Goal: Contribute content: Contribute content

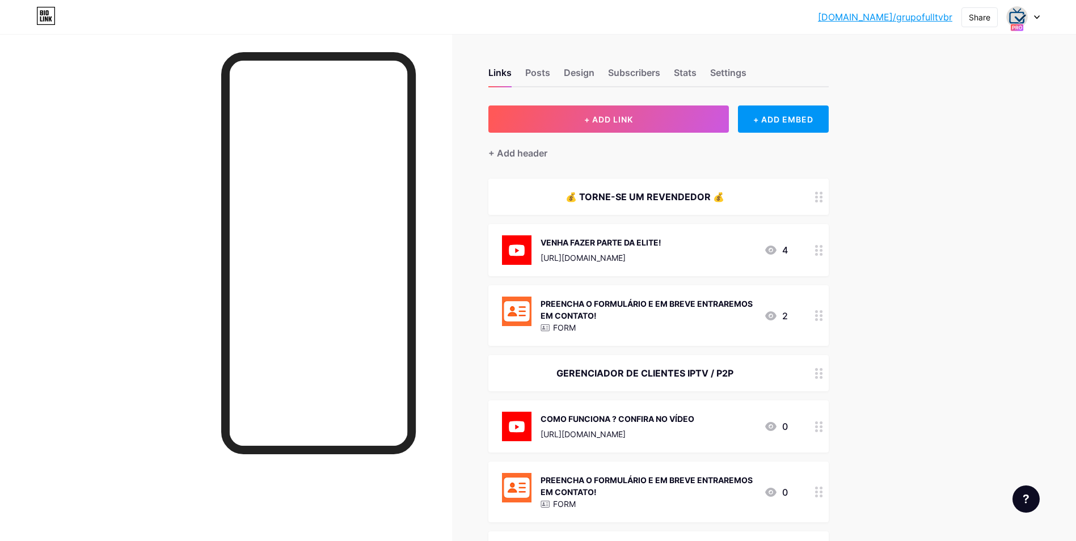
click at [713, 255] on div "VENHA FAZER PARTE DA ELITE! [URL][DOMAIN_NAME] 4" at bounding box center [645, 250] width 286 height 30
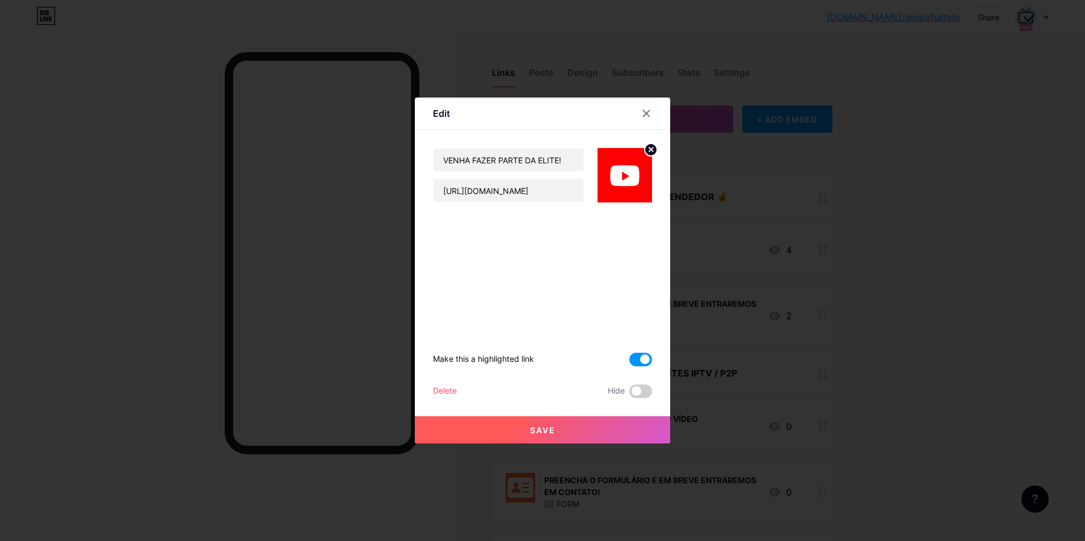
click at [643, 359] on span at bounding box center [640, 360] width 23 height 14
click at [629, 363] on input "checkbox" at bounding box center [629, 363] width 0 height 0
click at [575, 433] on button "Save" at bounding box center [542, 429] width 255 height 27
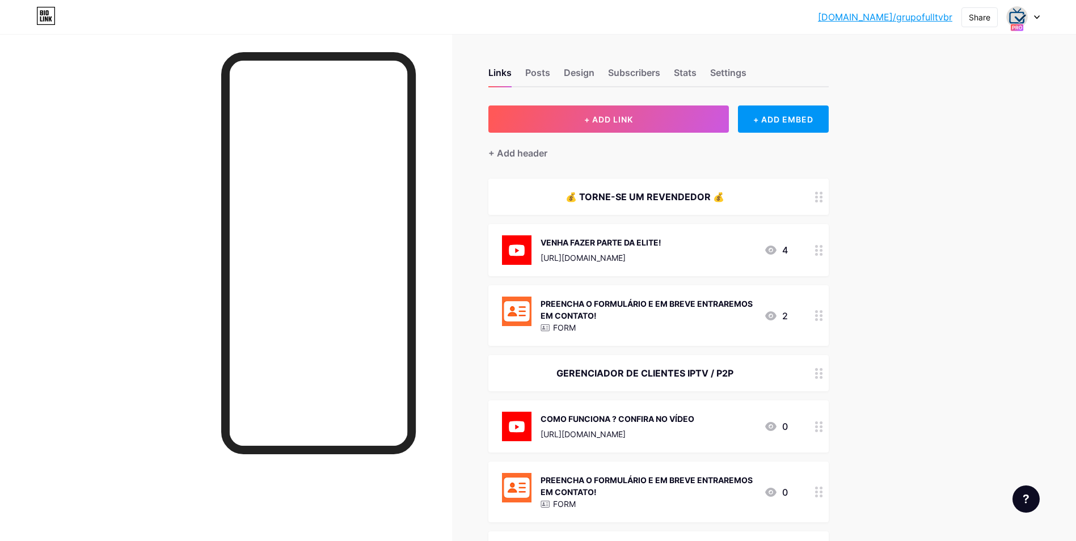
click at [662, 249] on div "VENHA FAZER PARTE DA ELITE! [URL][DOMAIN_NAME]" at bounding box center [601, 250] width 121 height 30
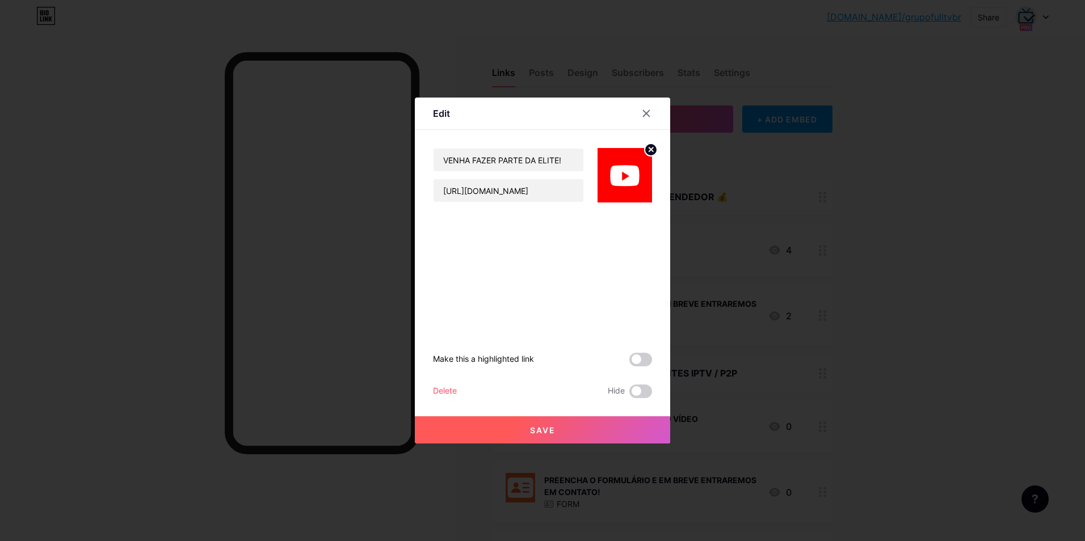
drag, startPoint x: 666, startPoint y: 249, endPoint x: 645, endPoint y: 110, distance: 140.5
click at [645, 110] on icon at bounding box center [646, 113] width 9 height 9
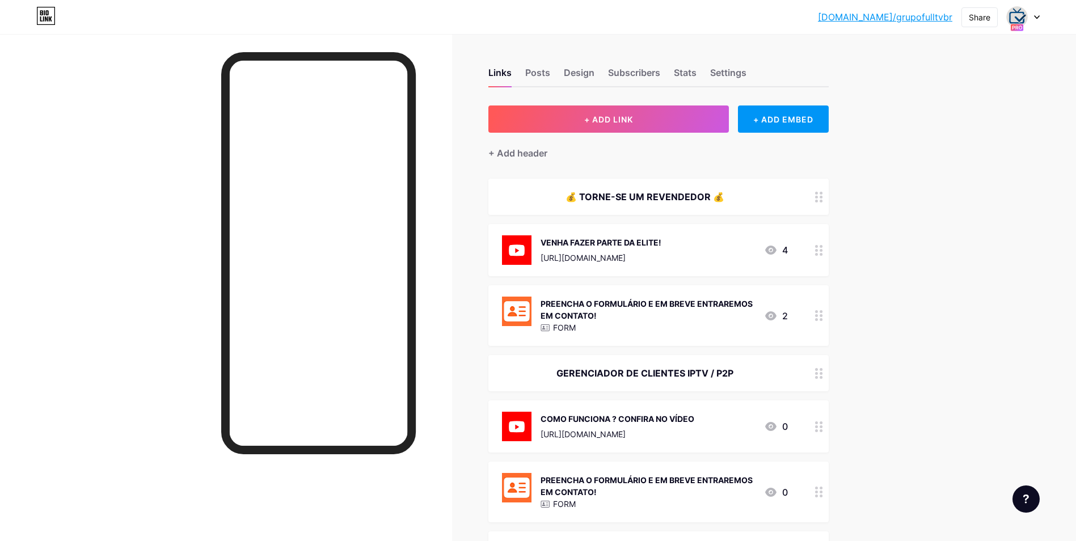
click at [695, 315] on div "PREENCHA O FORMULÁRIO E EM BREVE ENTRAREMOS EM CONTATO!" at bounding box center [648, 310] width 214 height 24
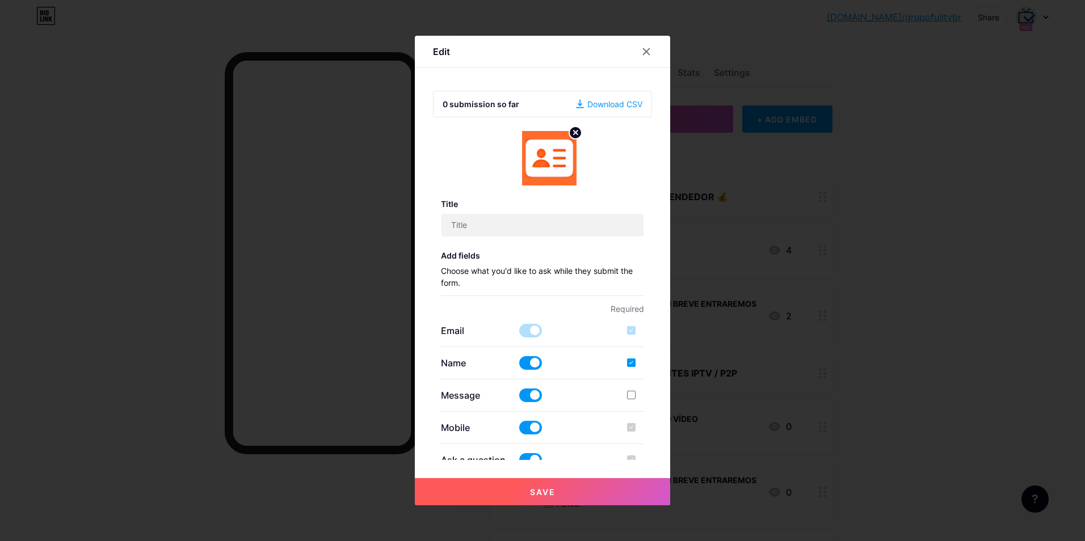
type input "PREENCHA O FORMULÁRIO E EM BREVE ENTRAREMOS EM CONTATO!"
checkbox input "true"
type textarea "Armazenamos suas informações enviadas e em breve entraremos em contato via What…"
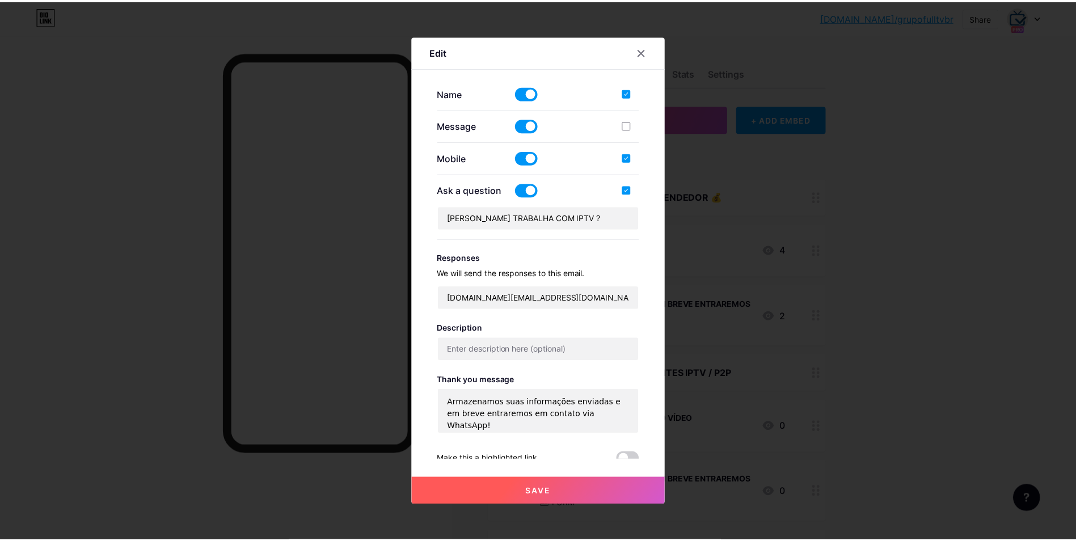
scroll to position [308, 0]
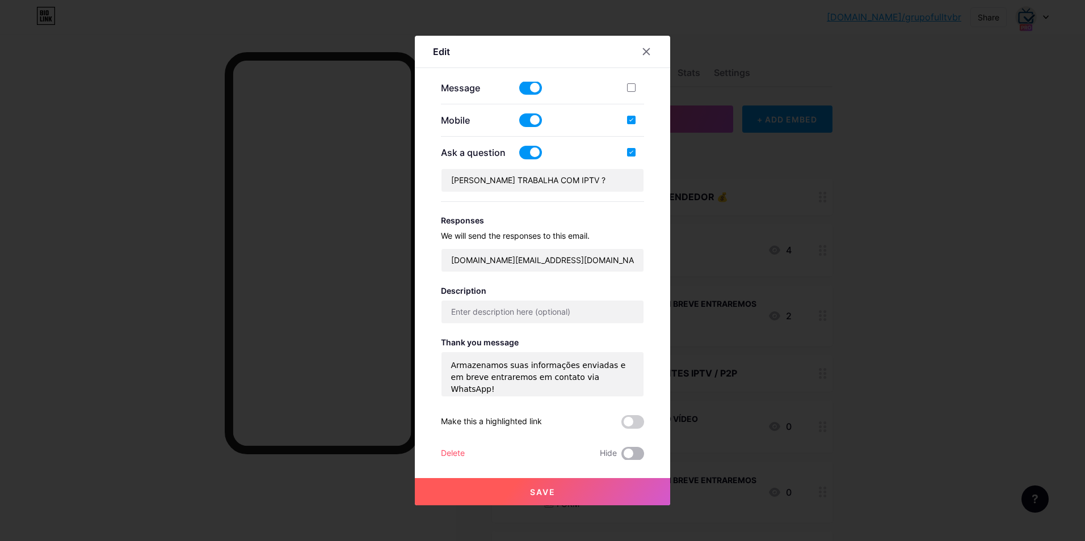
click at [634, 456] on span at bounding box center [632, 454] width 23 height 14
click at [621, 457] on input "checkbox" at bounding box center [621, 457] width 0 height 0
click at [573, 476] on div "Save" at bounding box center [542, 482] width 255 height 45
click at [573, 490] on button "Save" at bounding box center [542, 491] width 255 height 27
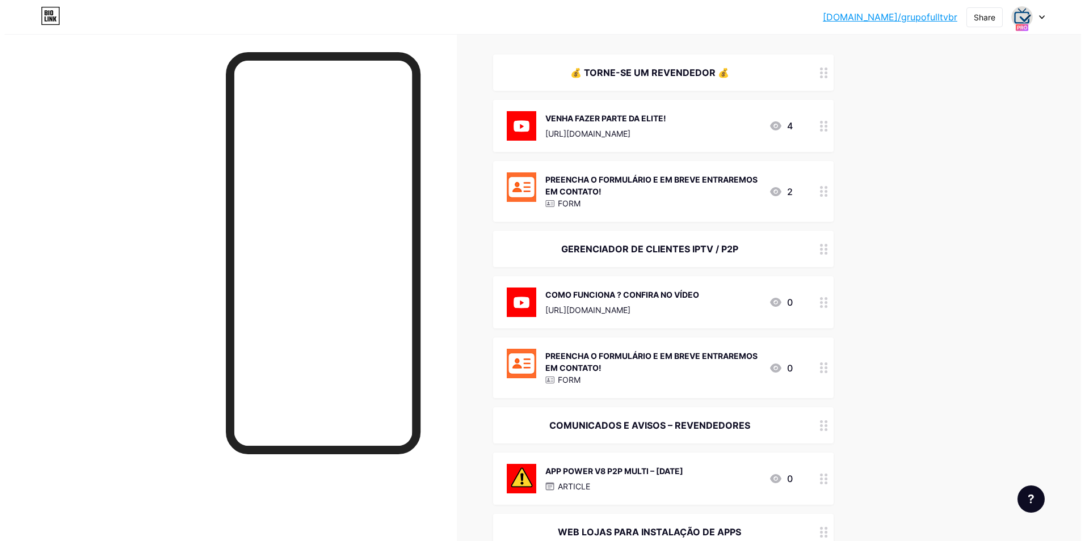
scroll to position [0, 0]
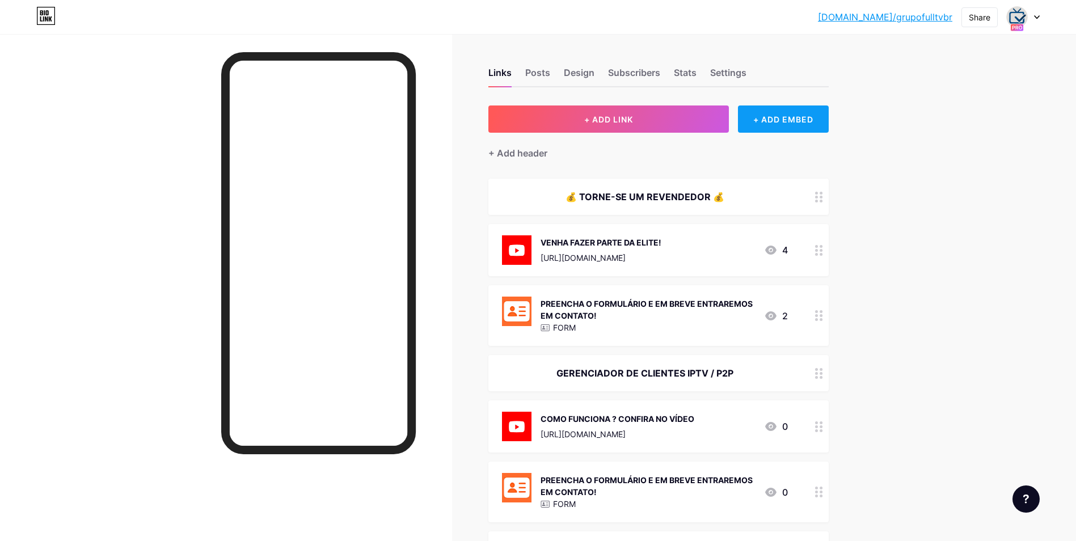
click at [786, 126] on div "+ ADD EMBED" at bounding box center [783, 119] width 90 height 27
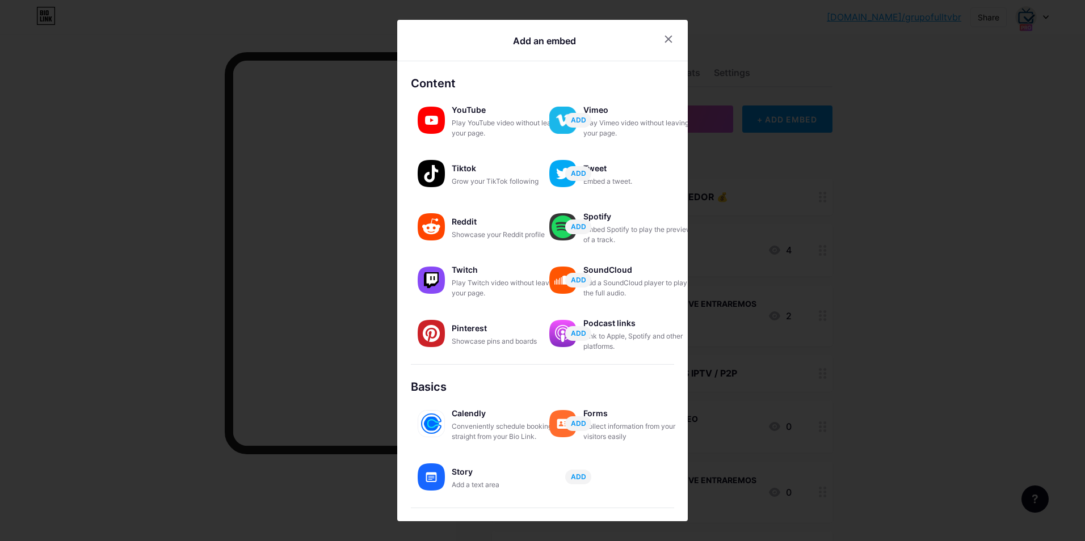
scroll to position [77, 0]
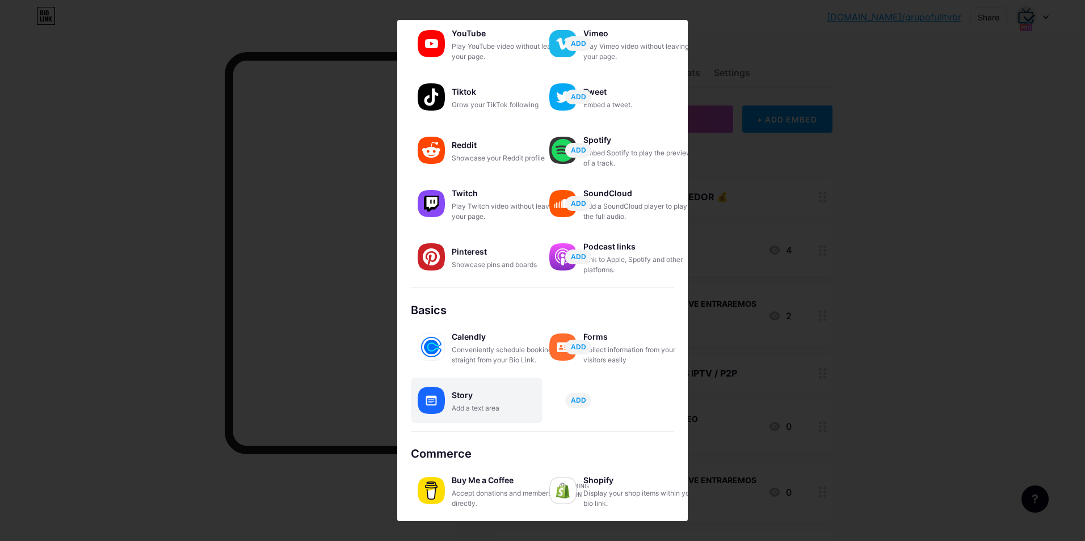
click at [478, 403] on div "Add a text area" at bounding box center [508, 408] width 113 height 10
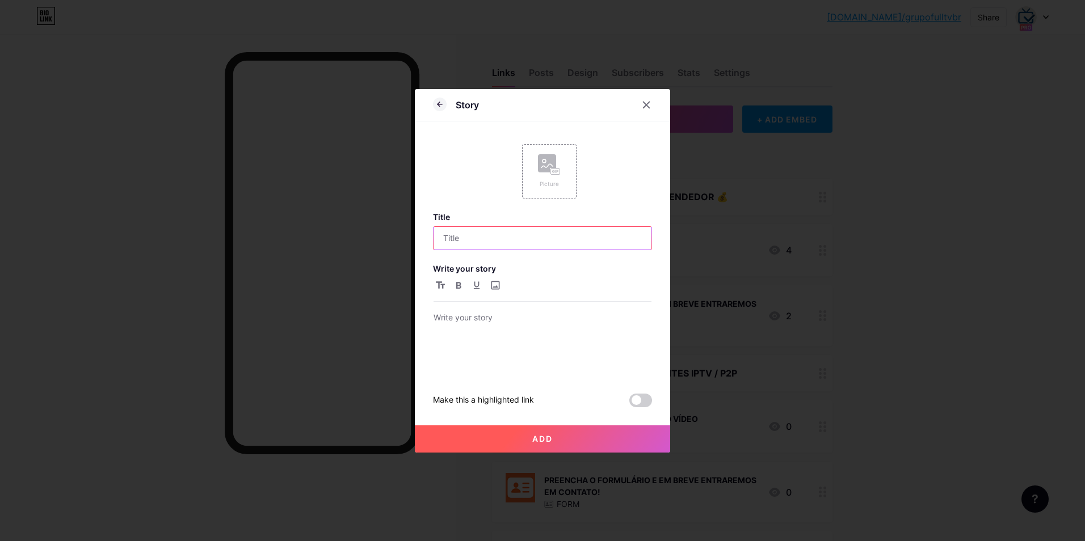
click at [468, 241] on input "text" at bounding box center [543, 238] width 218 height 23
click at [495, 237] on input "text" at bounding box center [543, 238] width 218 height 23
type input "INFORMAÇÃO ÚTIL E IMPORTANTE | NTDOWN"
click at [621, 201] on div "Picture Title INFORMAÇÃO ÚTIL E IMPORTANTE | NTDOWN Write your story Make this …" at bounding box center [542, 271] width 219 height 272
click at [471, 318] on p at bounding box center [543, 319] width 218 height 16
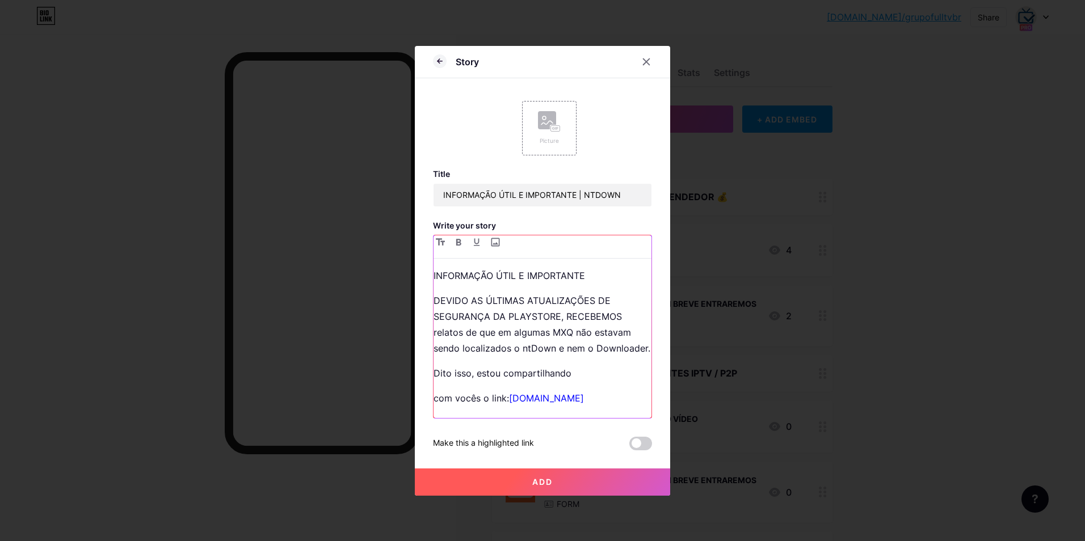
click at [436, 302] on p "DEVIDO AS ÚLTIMAS ATUALIZAÇÕES DE SEGURANÇA DA PLAYSTORE, RECEBEMOS relatos de …" at bounding box center [543, 325] width 218 height 64
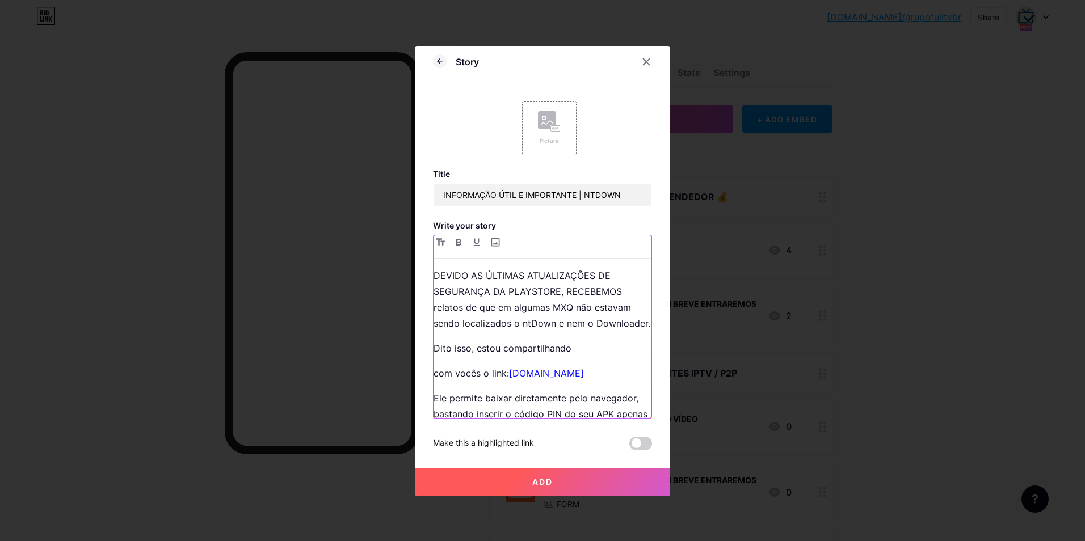
click at [435, 292] on p "DEVIDO AS ÚLTIMAS ATUALIZAÇÕES DE SEGURANÇA DA PLAYSTORE, RECEBEMOS relatos de …" at bounding box center [543, 300] width 218 height 64
click at [626, 291] on p "DEVIDO AS ÚLTIMAS ATUALIZAÇÕES DE SEGURANÇA DA PLAYSTORE, RECEBEMOS relatos de …" at bounding box center [543, 300] width 218 height 64
click at [437, 323] on p "DEVIDO AS ÚLTIMAS ATUALIZAÇÕES DE SEGURANÇA DA PLAYSTORE, RECEBEMOS relatos de …" at bounding box center [543, 300] width 218 height 64
click at [434, 329] on p "DEVIDO AS ÚLTIMAS ATUALIZAÇÕES DE SEGURANÇA DA PLAYSTORE, RECEBEMOS relatos de …" at bounding box center [543, 300] width 218 height 64
click at [436, 306] on p "DEVIDO AS ÚLTIMAS ATUALIZAÇÕES DE SEGURANÇA DA PLAYSTORE, RECEBEMOS relatos de …" at bounding box center [543, 300] width 218 height 64
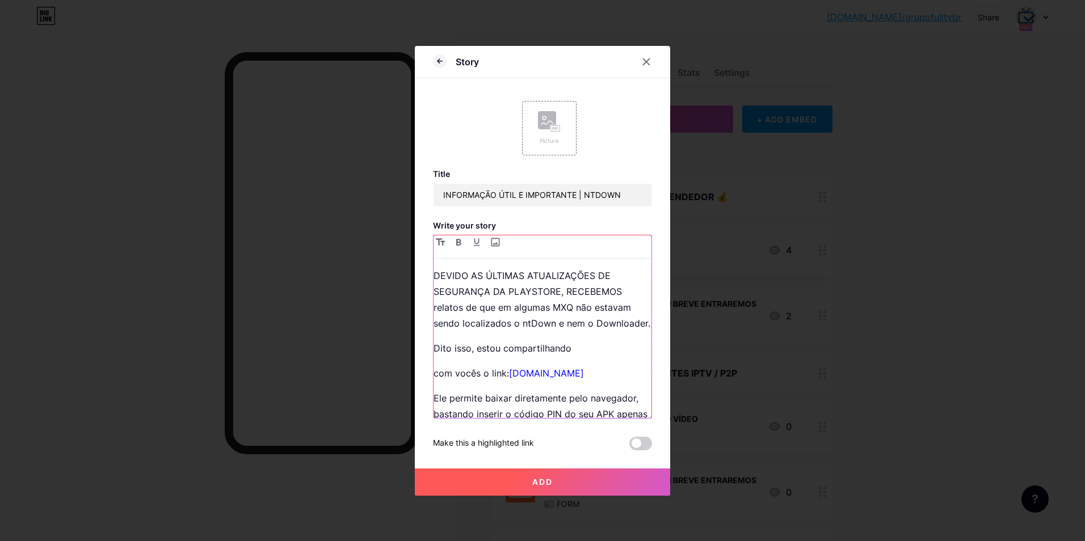
click at [436, 331] on p "DEVIDO AS ÚLTIMAS ATUALIZAÇÕES DE SEGURANÇA DA PLAYSTORE, RECEBEMOS relatos de …" at bounding box center [543, 300] width 218 height 64
click at [436, 323] on p "DEVIDO AS ÚLTIMAS ATUALIZAÇÕES DE SEGURANÇA DA PLAYSTORE, RECEBEMOS relatos de …" at bounding box center [543, 300] width 218 height 64
click at [434, 308] on p "DEVIDO AS ÚLTIMAS ATUALIZAÇÕES DE SEGURANÇA DA PLAYSTORE, RECEBEMOS relatos de …" at bounding box center [543, 300] width 218 height 64
click at [434, 291] on p "DEVIDO AS ÚLTIMAS ATUALIZAÇÕES DE SEGURANÇA DA PLAYSTORE, RECEBEMOS relatos de …" at bounding box center [543, 300] width 218 height 64
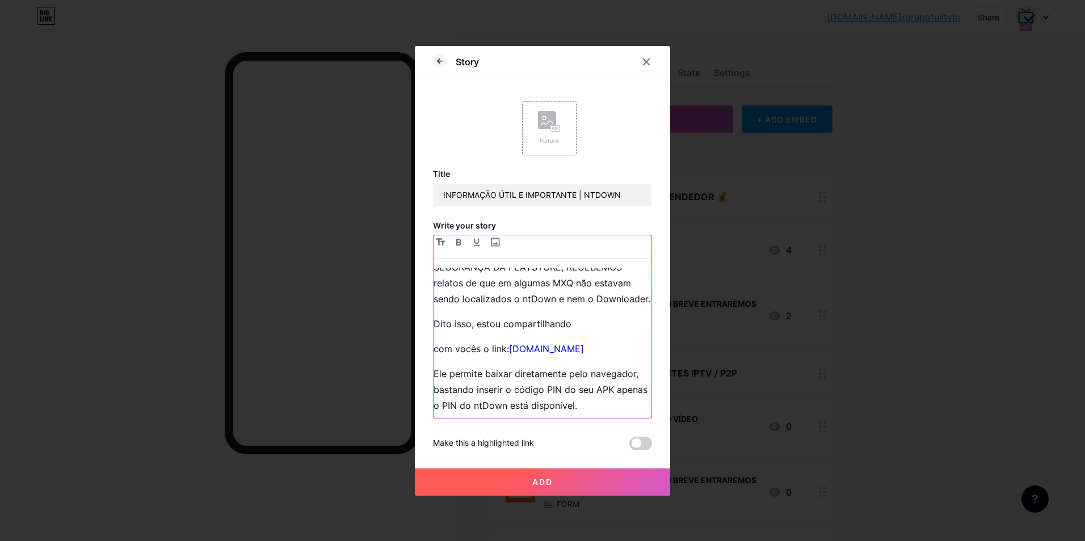
scroll to position [45, 0]
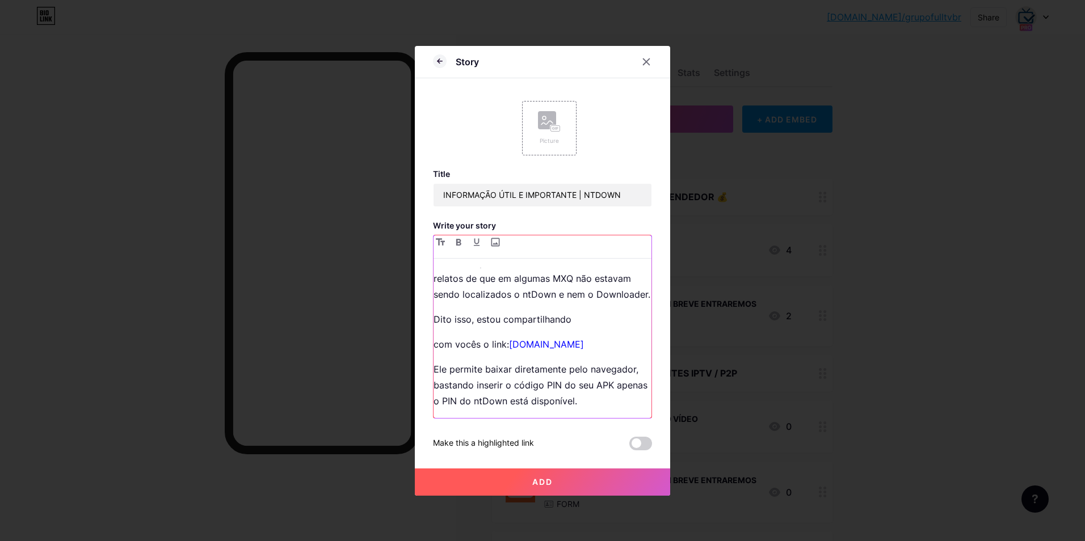
click at [434, 347] on p "com vocês o link: [DOMAIN_NAME]" at bounding box center [543, 344] width 218 height 16
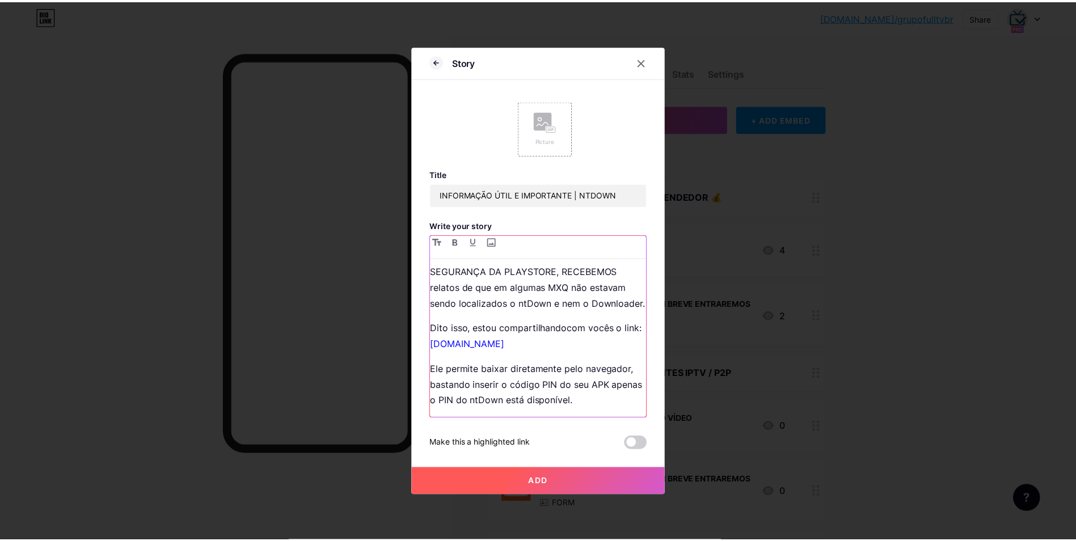
scroll to position [36, 0]
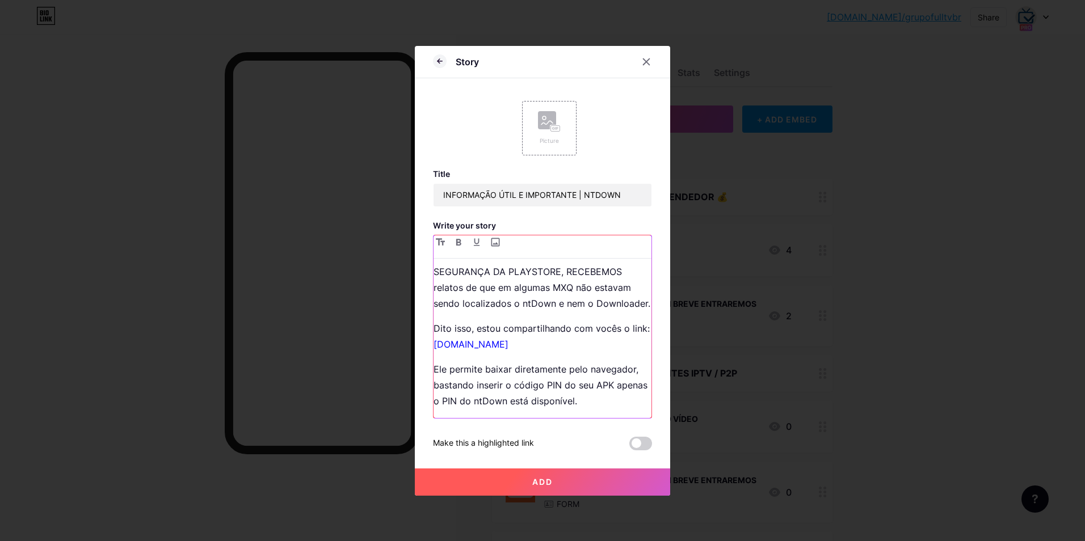
click at [436, 387] on p "Ele permite baixar diretamente pelo navegador, bastando inserir o código PIN do…" at bounding box center [543, 385] width 218 height 48
click at [434, 403] on p "Ele permite baixar diretamente pelo navegador, bastando inserir o código PIN do…" at bounding box center [543, 385] width 218 height 48
click at [554, 485] on button "Add" at bounding box center [542, 482] width 255 height 27
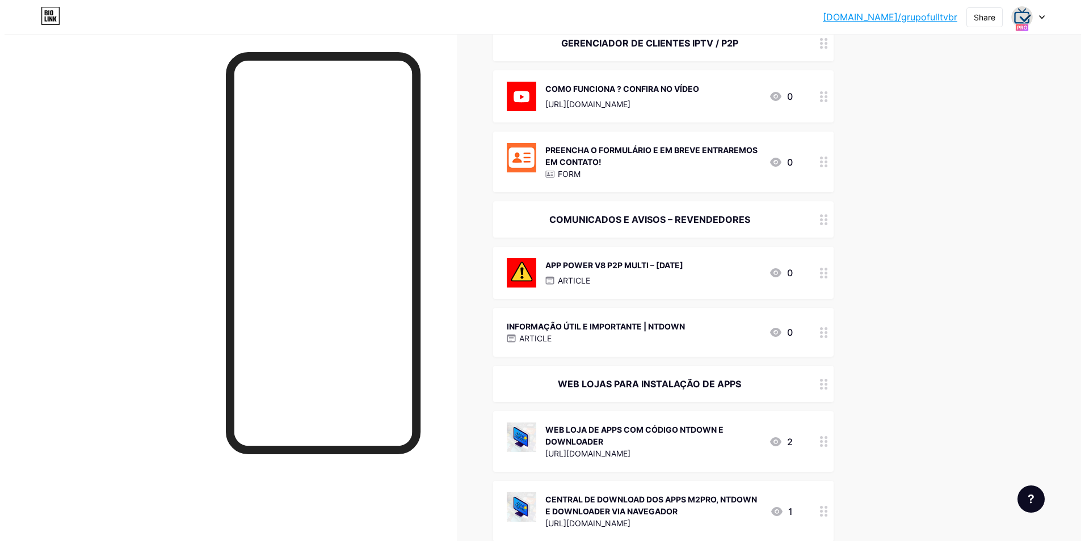
scroll to position [340, 0]
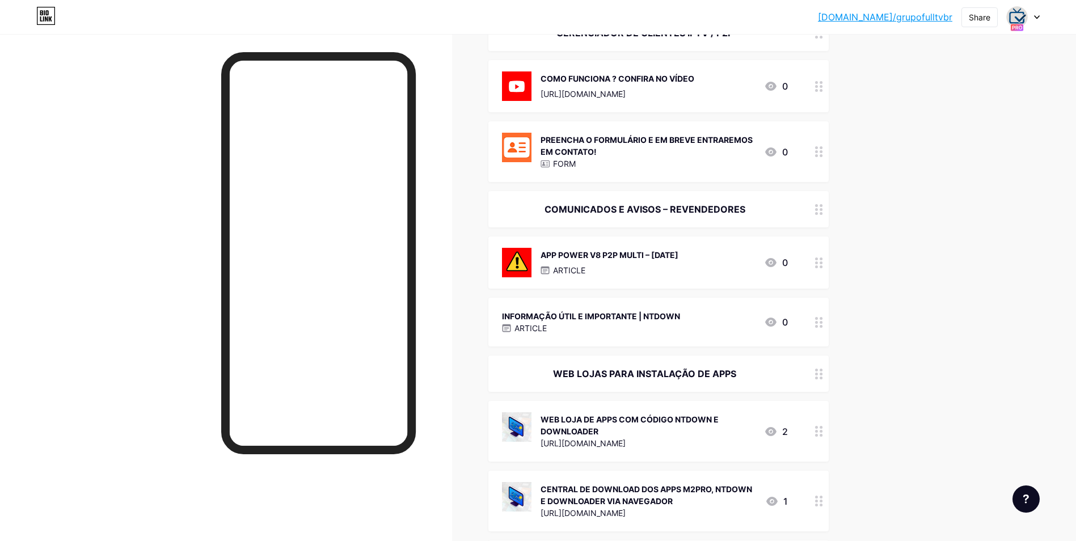
click at [633, 320] on div "INFORMAÇÃO ÚTIL E IMPORTANTE | NTDOWN" at bounding box center [591, 316] width 178 height 12
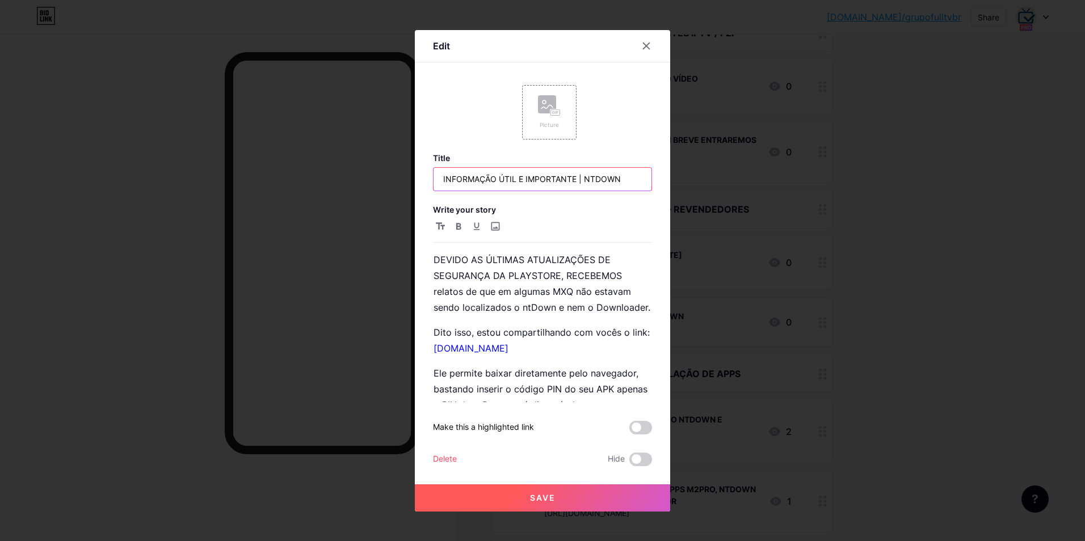
click at [630, 176] on input "INFORMAÇÃO ÚTIL E IMPORTANTE | NTDOWN" at bounding box center [543, 179] width 218 height 23
type input "INFORMAÇÃO ÚTIL E IMPORTANTE | NTDOWN – [DATE]"
click at [577, 494] on button "Save" at bounding box center [542, 498] width 255 height 27
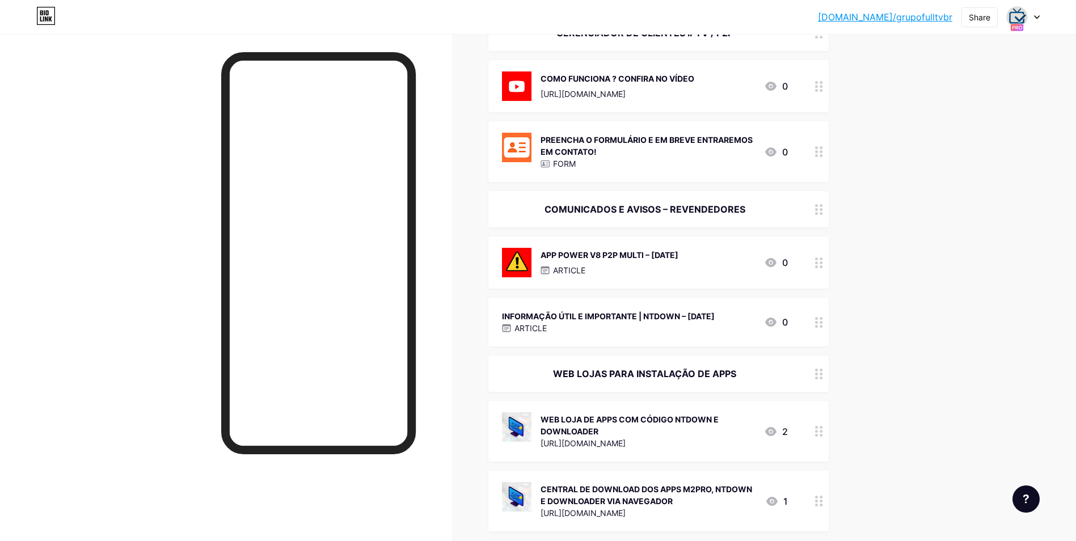
click at [701, 335] on div "INFORMAÇÃO ÚTIL E IMPORTANTE | NTDOWN – [DATE] ARTICLE 0" at bounding box center [659, 322] width 340 height 49
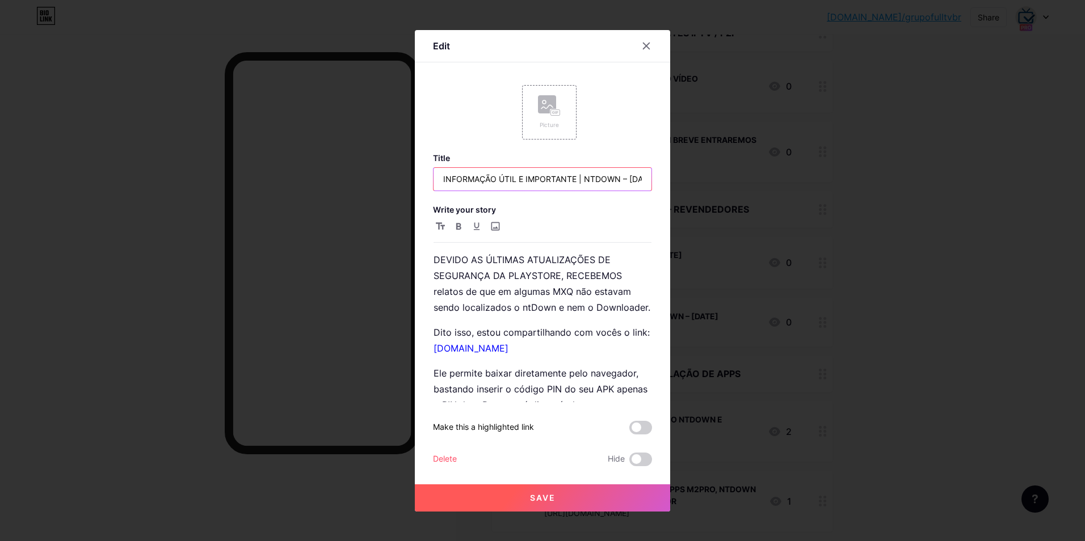
click at [629, 184] on input "INFORMAÇÃO ÚTIL E IMPORTANTE | NTDOWN – [DATE]" at bounding box center [543, 179] width 218 height 23
type input "INFORMAÇÃO ÚTIL E IMPORTANTE | NTDOWN – [DATE]"
click at [550, 496] on span "Save" at bounding box center [543, 498] width 26 height 10
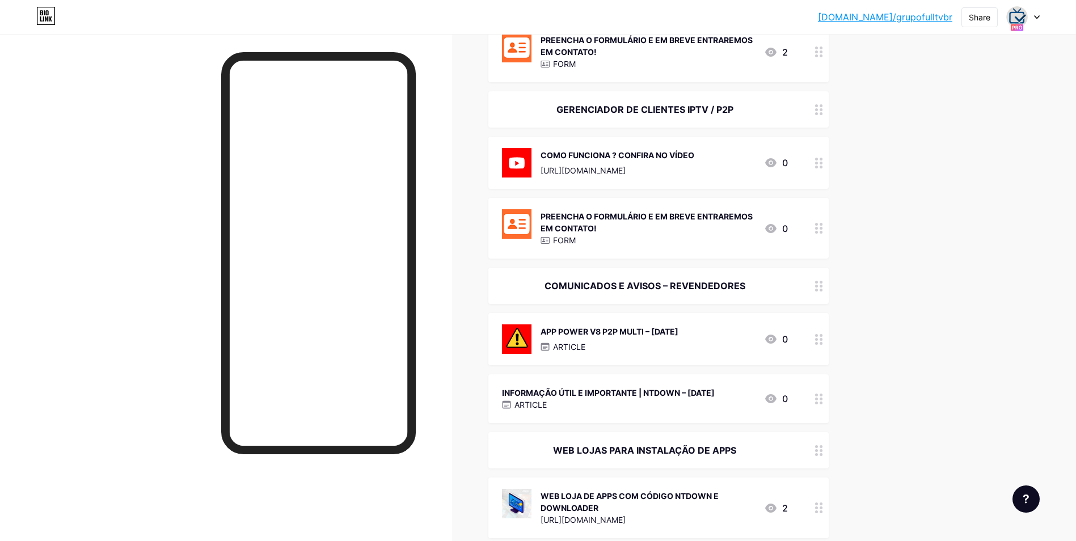
scroll to position [284, 0]
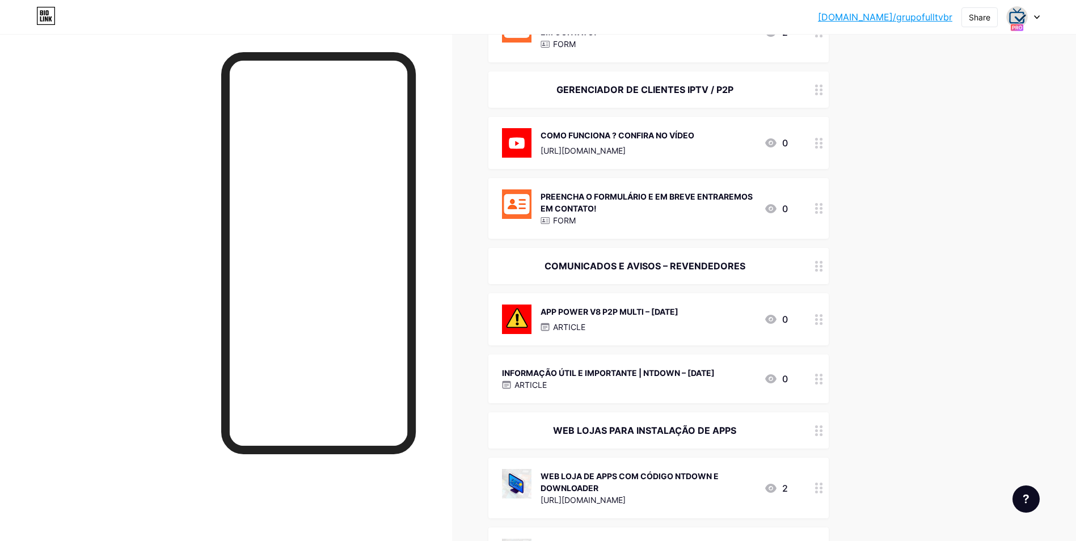
click at [630, 384] on div "ARTICLE" at bounding box center [608, 385] width 213 height 12
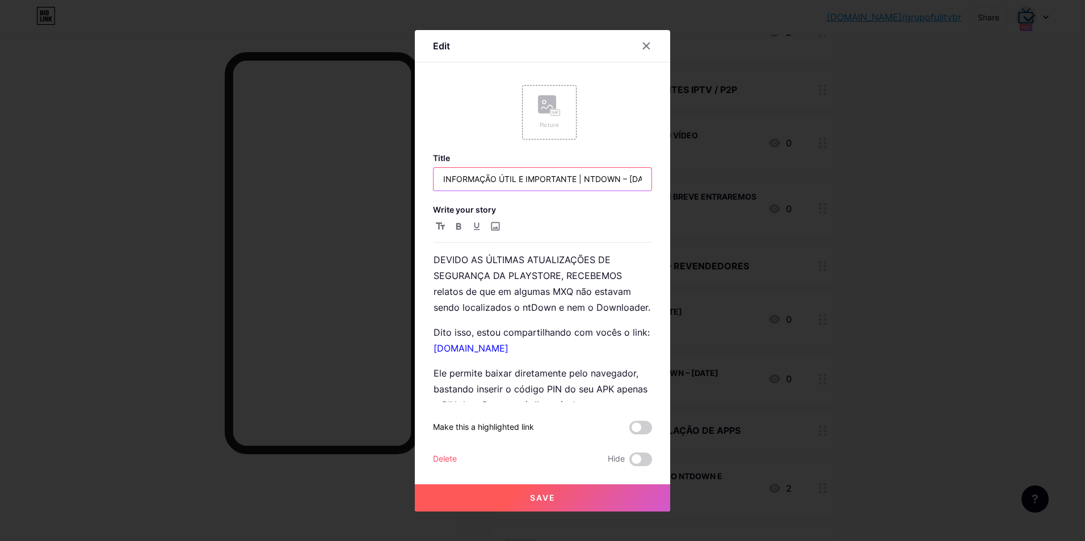
drag, startPoint x: 619, startPoint y: 179, endPoint x: 584, endPoint y: 183, distance: 34.3
click at [584, 183] on input "INFORMAÇÃO ÚTIL E IMPORTANTE | NTDOWN – [DATE]" at bounding box center [543, 179] width 218 height 23
click at [443, 179] on input "INFORMAÇÃO ÚTIL E IMPORTANTE – [DATE]" at bounding box center [543, 179] width 218 height 23
type input "APP NTDOWN | INFORMAÇÃO ÚTIL E IMPORTANTE – [DATE]"
click at [626, 150] on div "Picture Title APP NTDOWN | INFORMAÇÃO ÚTIL E IMPORTANTE – [DATE] Write your sto…" at bounding box center [542, 271] width 219 height 390
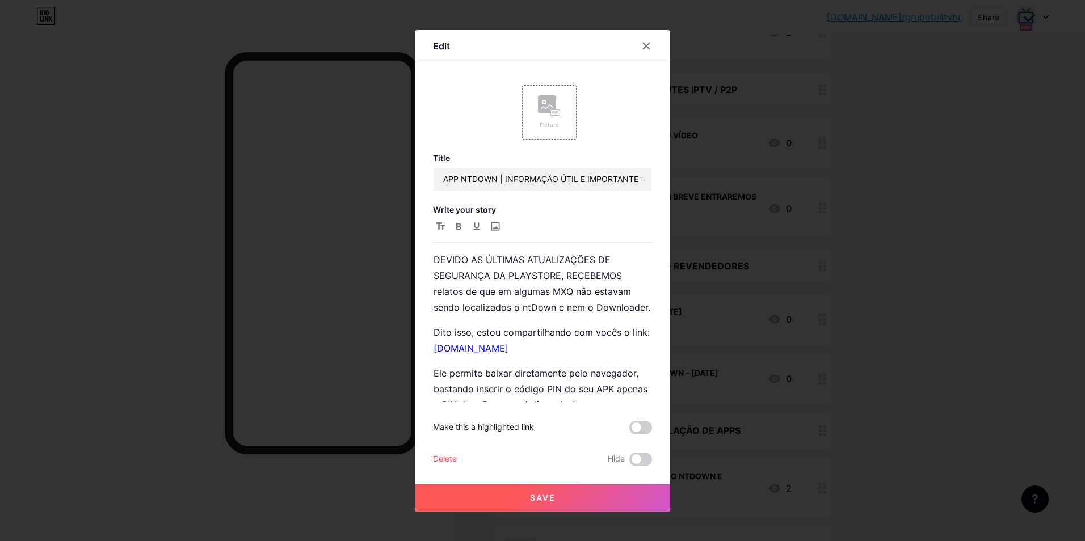
click at [563, 497] on button "Save" at bounding box center [542, 498] width 255 height 27
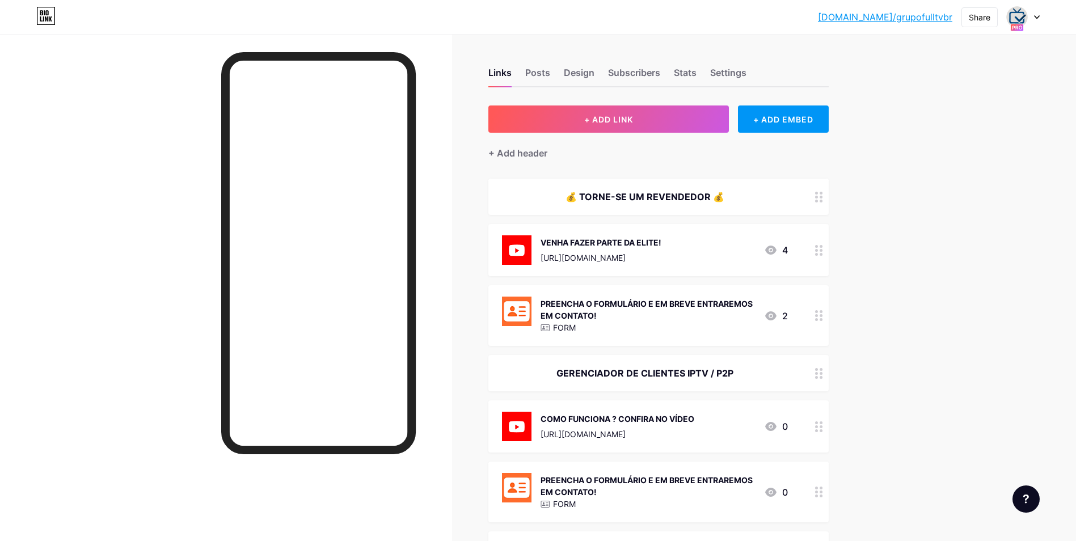
scroll to position [170, 0]
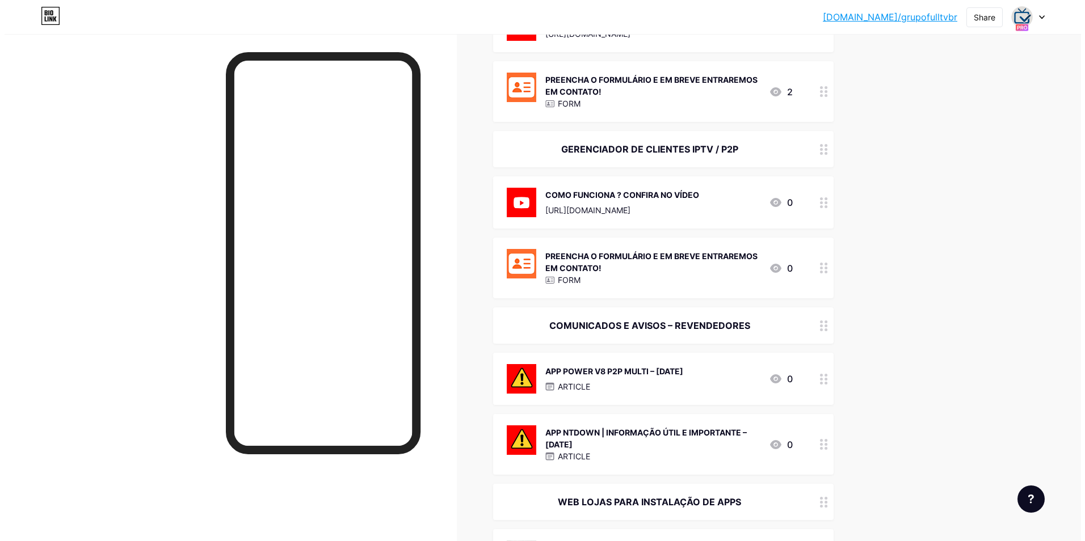
scroll to position [227, 0]
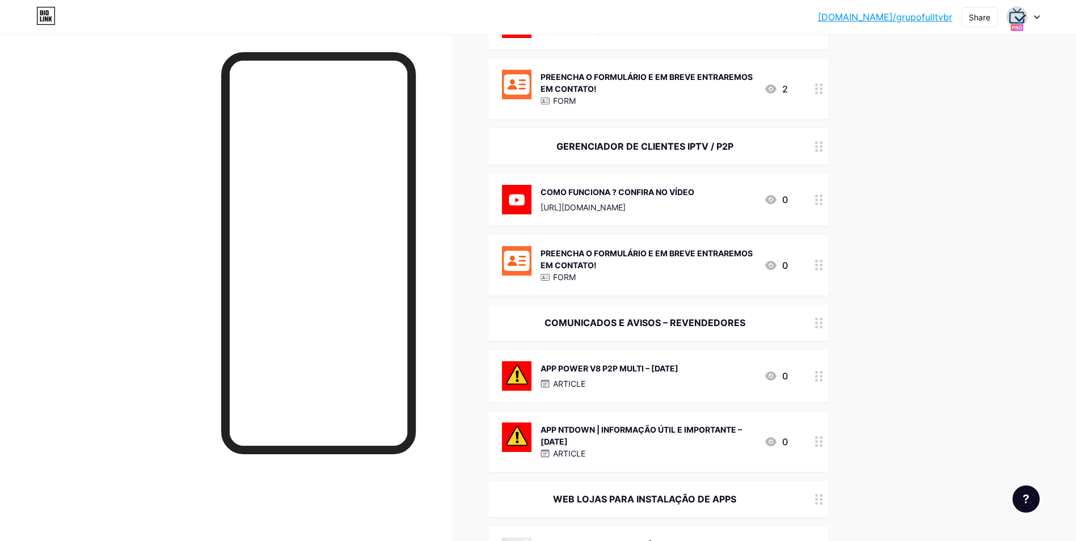
click at [609, 451] on div "ARTICLE" at bounding box center [648, 454] width 214 height 12
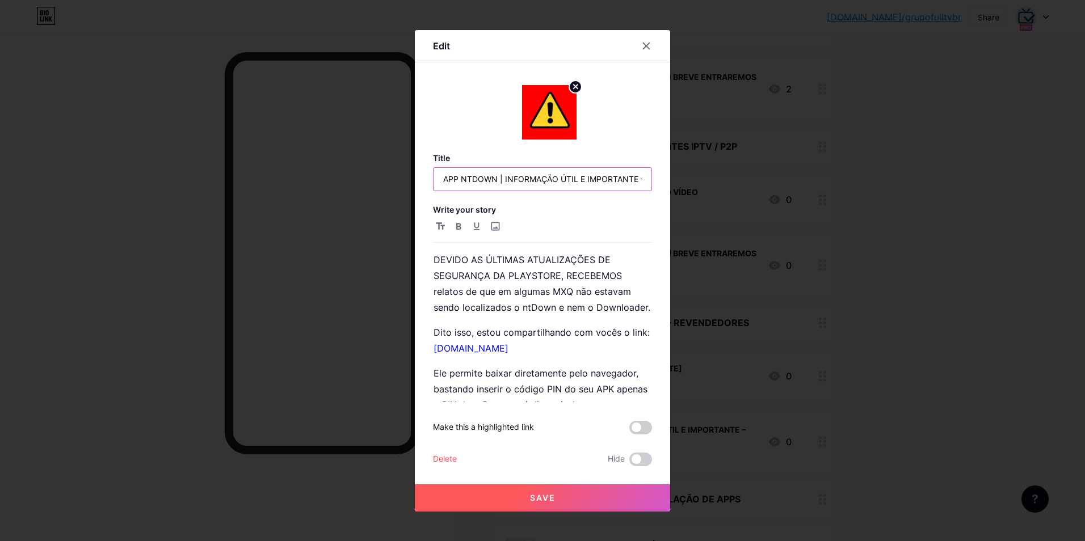
click at [504, 180] on input "APP NTDOWN | INFORMAÇÃO ÚTIL E IMPORTANTE – [DATE]" at bounding box center [543, 179] width 218 height 23
type input "APP NTDOWN INFORMAÇÃO ÚTIL E IMPORTANTE – [DATE]"
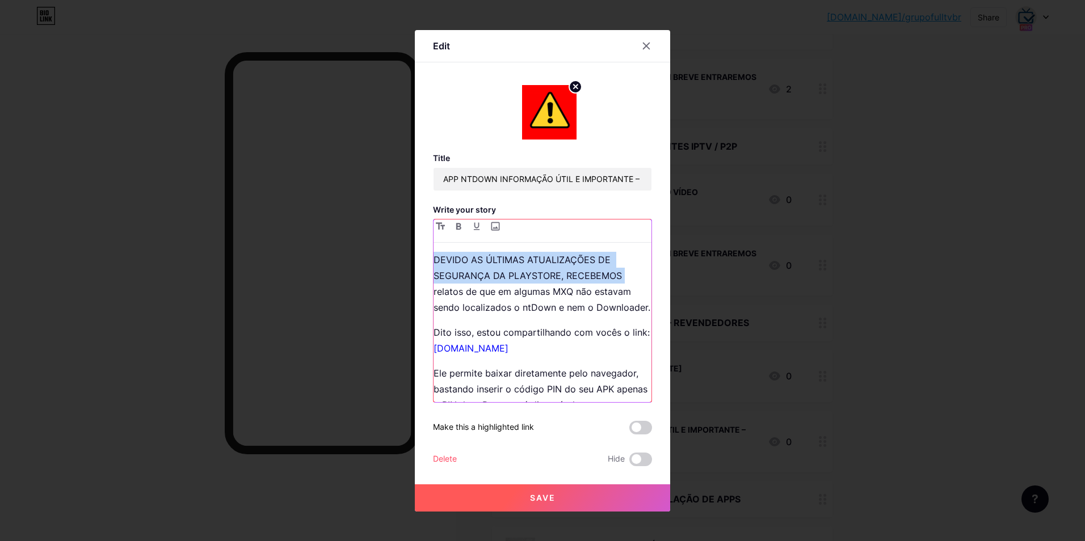
drag, startPoint x: 577, startPoint y: 271, endPoint x: 430, endPoint y: 264, distance: 147.7
click at [434, 262] on p "DEVIDO AS ÚLTIMAS ATUALIZAÇÕES DE SEGURANÇA DA PLAYSTORE, RECEBEMOS relatos de …" at bounding box center [543, 284] width 218 height 64
click at [455, 228] on button "button" at bounding box center [459, 227] width 14 height 14
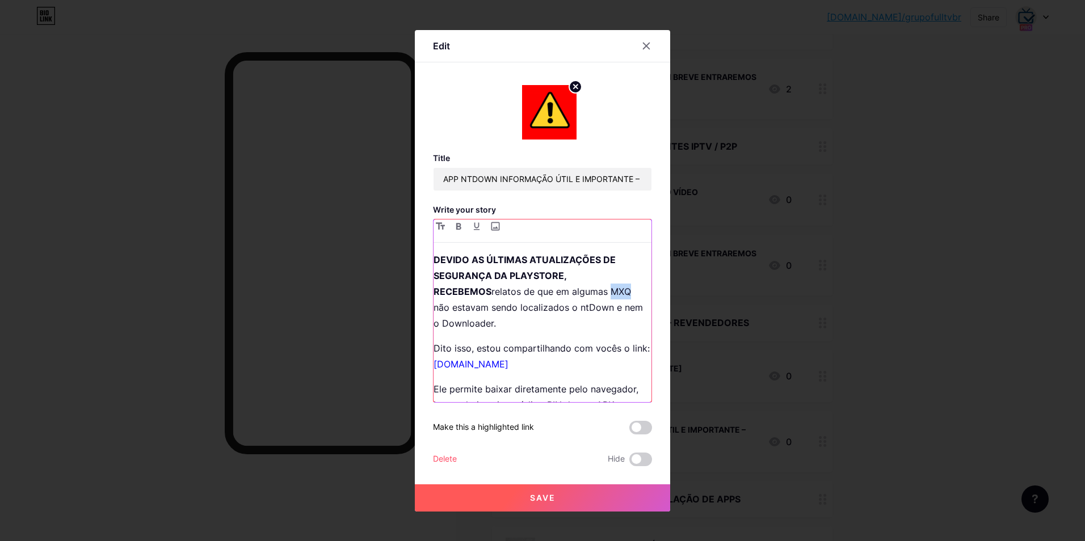
drag, startPoint x: 571, startPoint y: 293, endPoint x: 552, endPoint y: 293, distance: 18.7
click at [552, 293] on p "DEVIDO AS ÚLTIMAS ATUALIZAÇÕES DE SEGURANÇA DA PLAYSTORE, RECEBEMOS relatos de …" at bounding box center [543, 291] width 218 height 79
click at [455, 224] on button "button" at bounding box center [459, 227] width 14 height 14
drag, startPoint x: 521, startPoint y: 308, endPoint x: 553, endPoint y: 309, distance: 31.8
click at [553, 309] on p "DEVIDO AS ÚLTIMAS ATUALIZAÇÕES DE SEGURANÇA DA PLAYSTORE, RECEBEMOS relatos de …" at bounding box center [543, 291] width 218 height 79
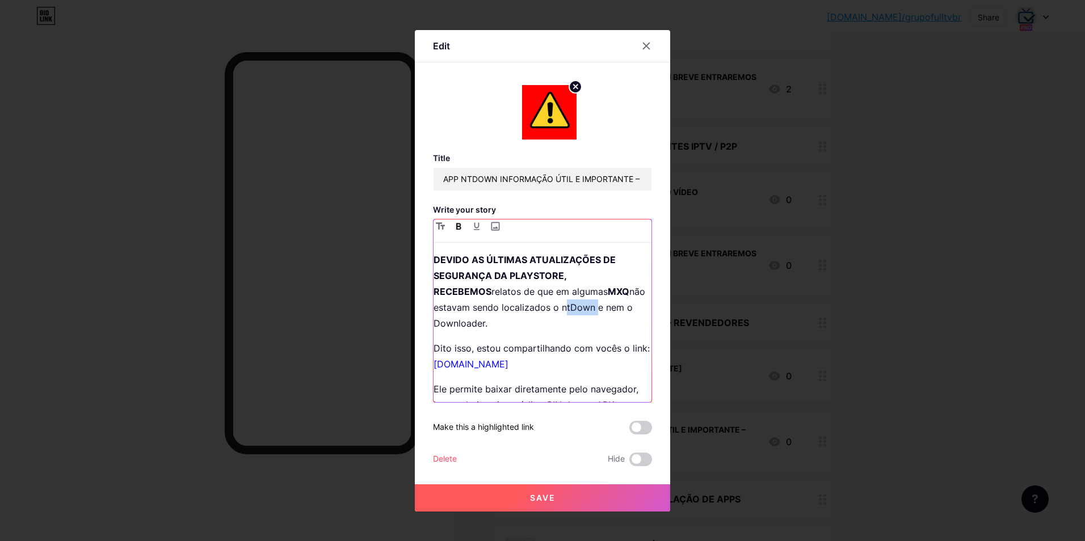
click at [457, 226] on icon "button" at bounding box center [458, 226] width 5 height 7
drag, startPoint x: 485, startPoint y: 323, endPoint x: 436, endPoint y: 326, distance: 48.9
click at [436, 326] on p "DEVIDO AS ÚLTIMAS ATUALIZAÇÕES DE SEGURANÇA DA PLAYSTORE, RECEBEMOS relatos de …" at bounding box center [543, 291] width 218 height 79
click at [455, 224] on button "button" at bounding box center [459, 227] width 14 height 14
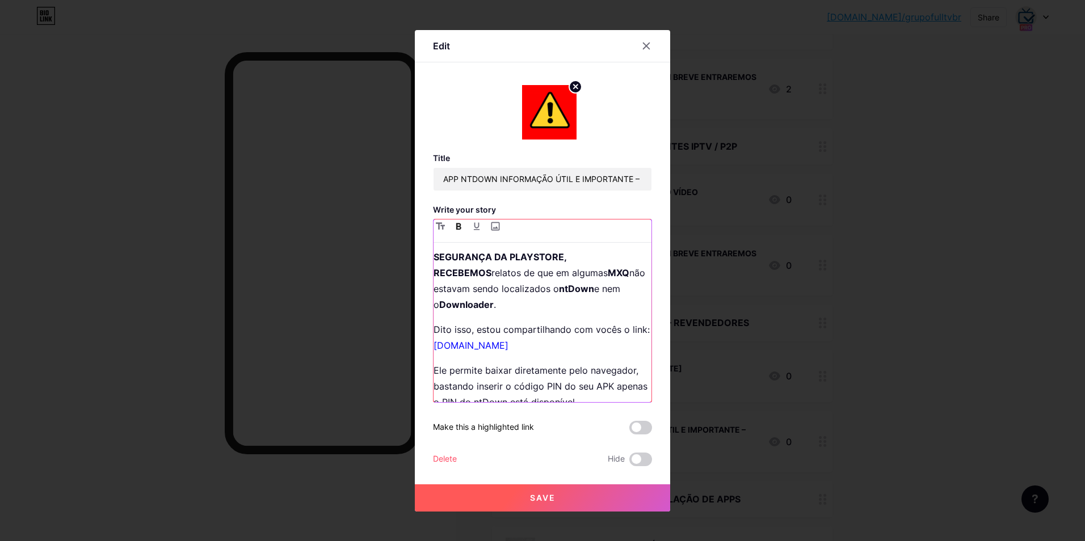
scroll to position [36, 0]
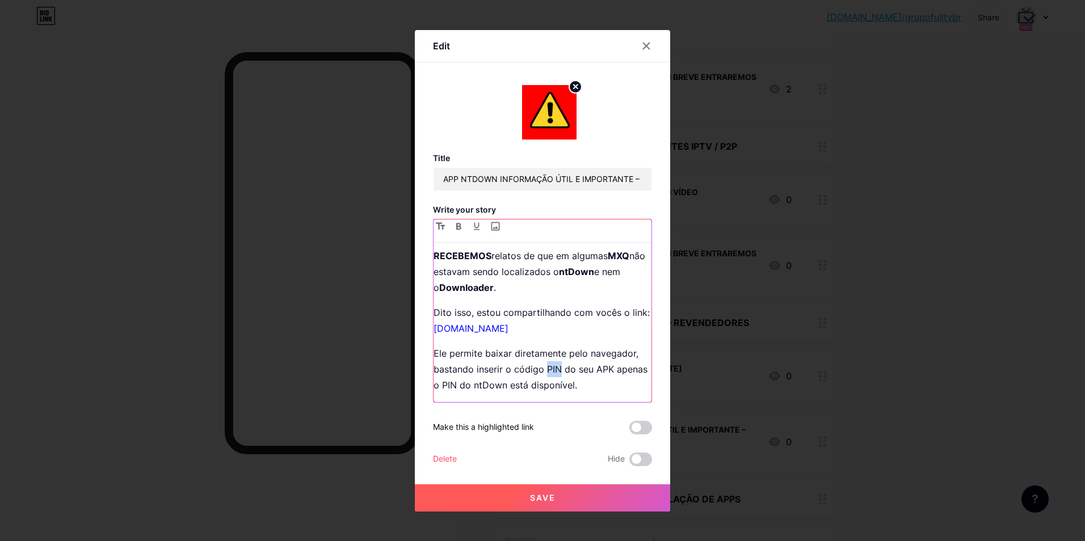
drag, startPoint x: 544, startPoint y: 370, endPoint x: 559, endPoint y: 373, distance: 15.0
click at [559, 373] on p "Ele permite baixar diretamente pelo navegador, bastando inserir o código PIN do…" at bounding box center [543, 370] width 218 height 48
click at [455, 226] on button "button" at bounding box center [459, 227] width 14 height 14
drag, startPoint x: 597, startPoint y: 373, endPoint x: 611, endPoint y: 371, distance: 13.8
click at [611, 371] on p "Ele permite baixar diretamente pelo navegador, bastando inserir o código PIN do…" at bounding box center [543, 370] width 218 height 48
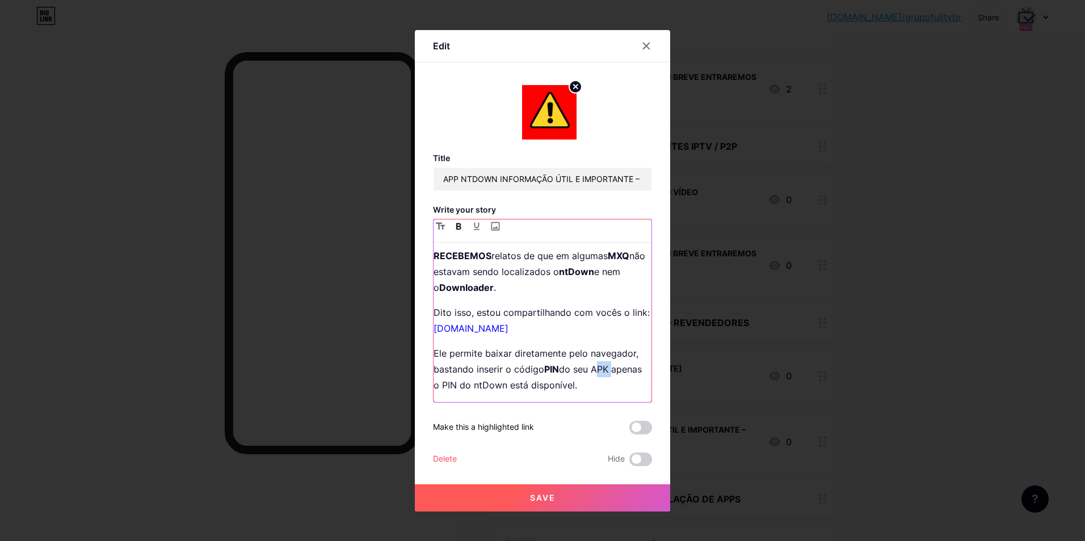
click at [457, 224] on icon "button" at bounding box center [458, 226] width 5 height 7
drag, startPoint x: 477, startPoint y: 386, endPoint x: 490, endPoint y: 386, distance: 13.1
click at [490, 386] on p "Ele permite baixar diretamente pelo navegador, bastando inserir o código PIN do…" at bounding box center [543, 370] width 218 height 48
click at [456, 228] on icon "button" at bounding box center [458, 226] width 5 height 7
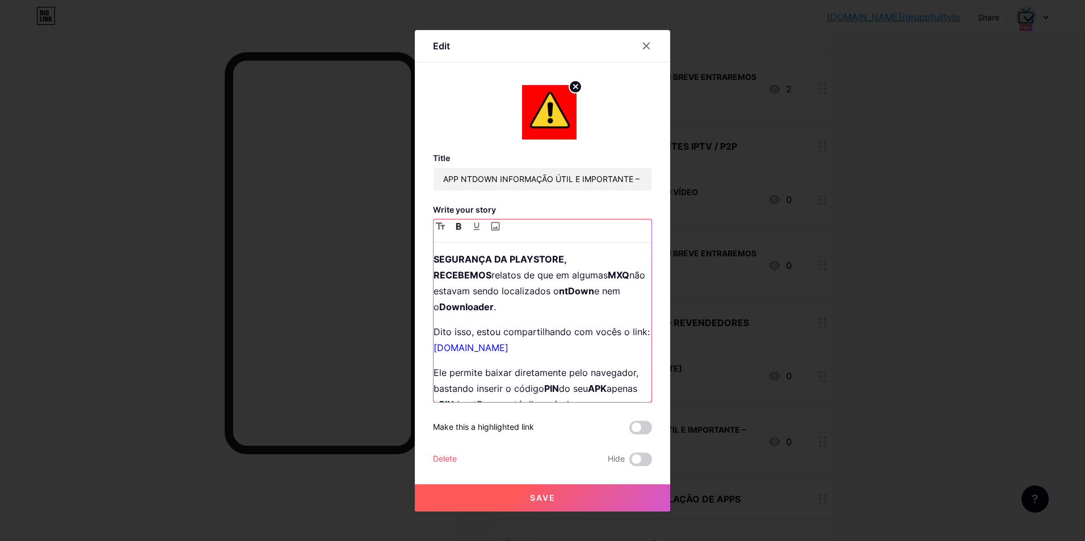
scroll to position [0, 0]
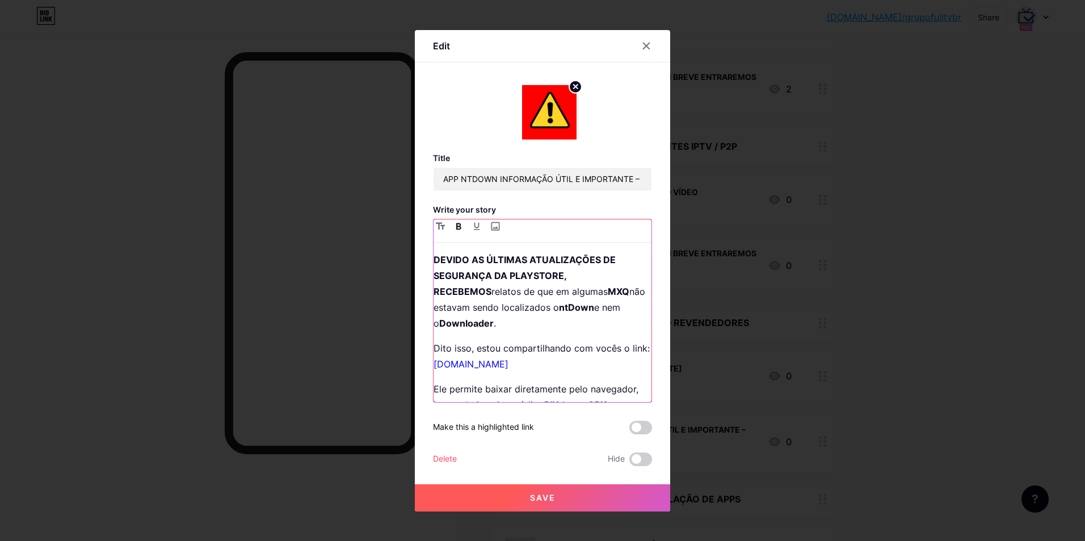
click at [461, 289] on p "DEVIDO AS ÚLTIMAS ATUALIZAÇÕES DE SEGURANÇA DA PLAYSTORE, RECEBEMOS relatos de …" at bounding box center [543, 291] width 218 height 79
drag, startPoint x: 473, startPoint y: 293, endPoint x: 432, endPoint y: 296, distance: 41.0
click at [432, 296] on div "Edit Title APP NTDOWN INFORMAÇÃO ÚTIL E IMPORTANTE – 08/09/2025 Write your stor…" at bounding box center [542, 271] width 255 height 482
click at [454, 227] on button "button" at bounding box center [459, 227] width 14 height 14
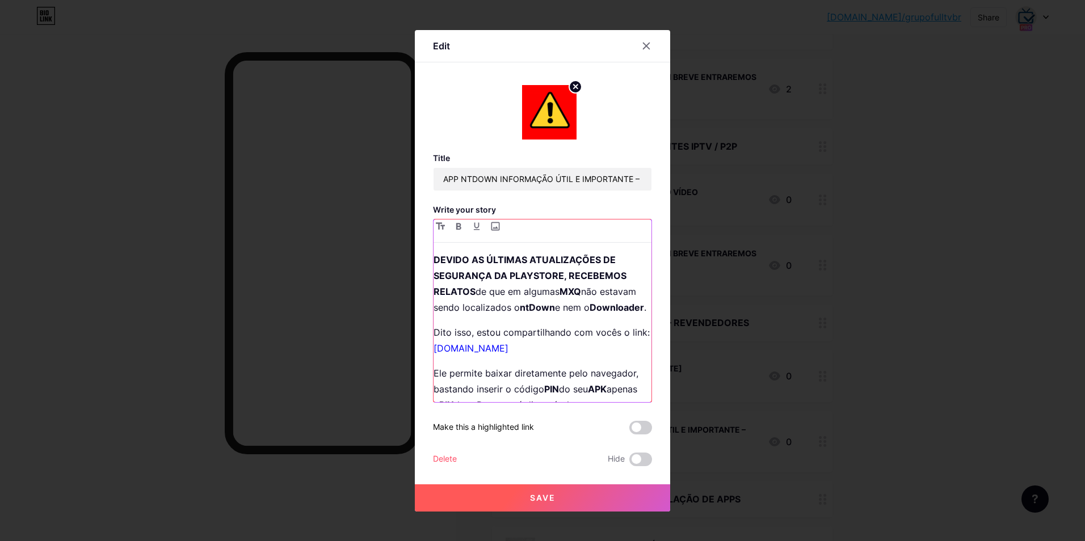
click at [525, 339] on div "DEVIDO AS ÚLTIMAS ATUALIZAÇÕES DE SEGURANÇA DA PLAYSTORE, RECEBEMOS RELATOS de …" at bounding box center [543, 327] width 218 height 150
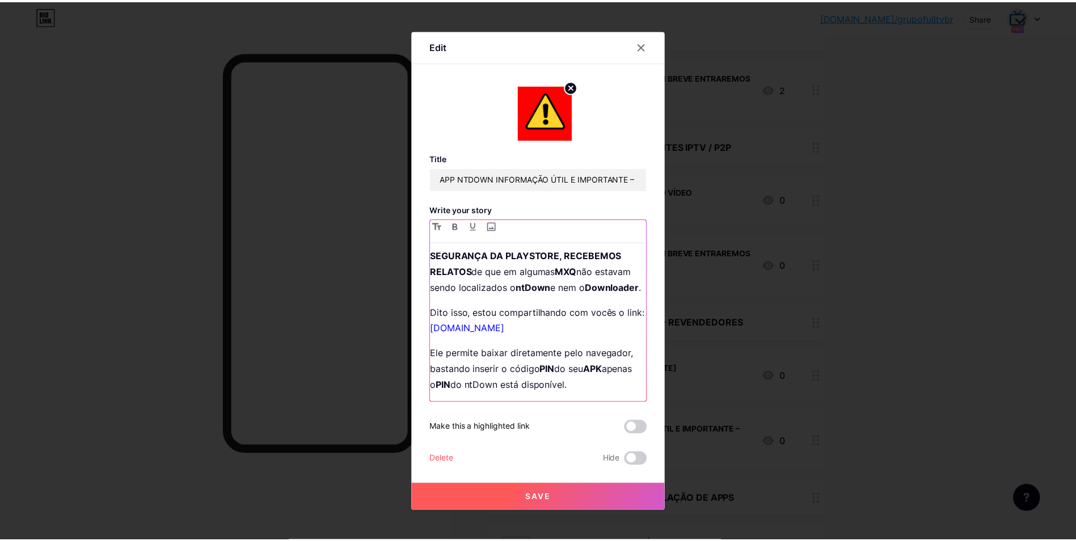
scroll to position [36, 0]
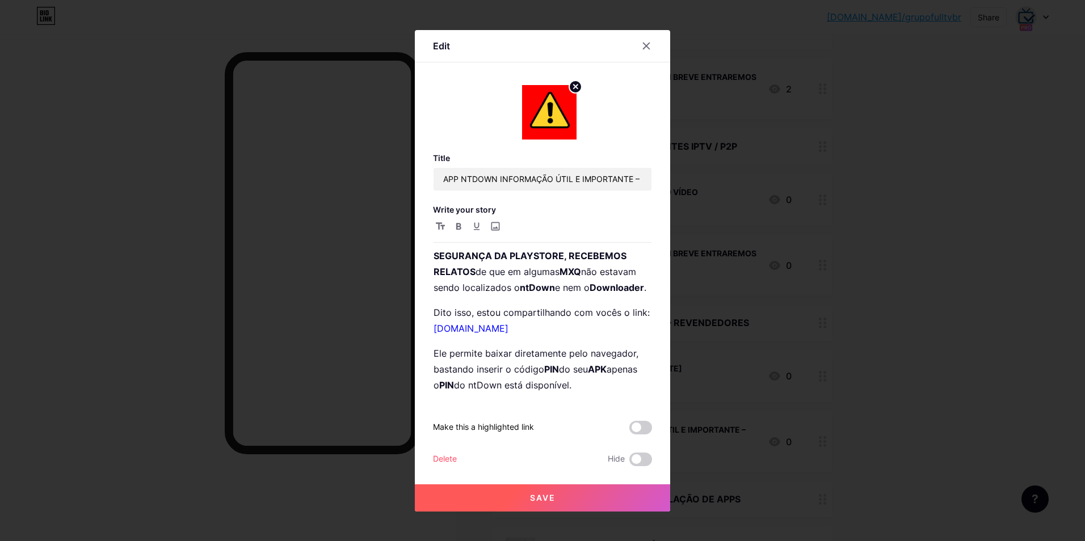
click at [533, 493] on button "Save" at bounding box center [542, 498] width 255 height 27
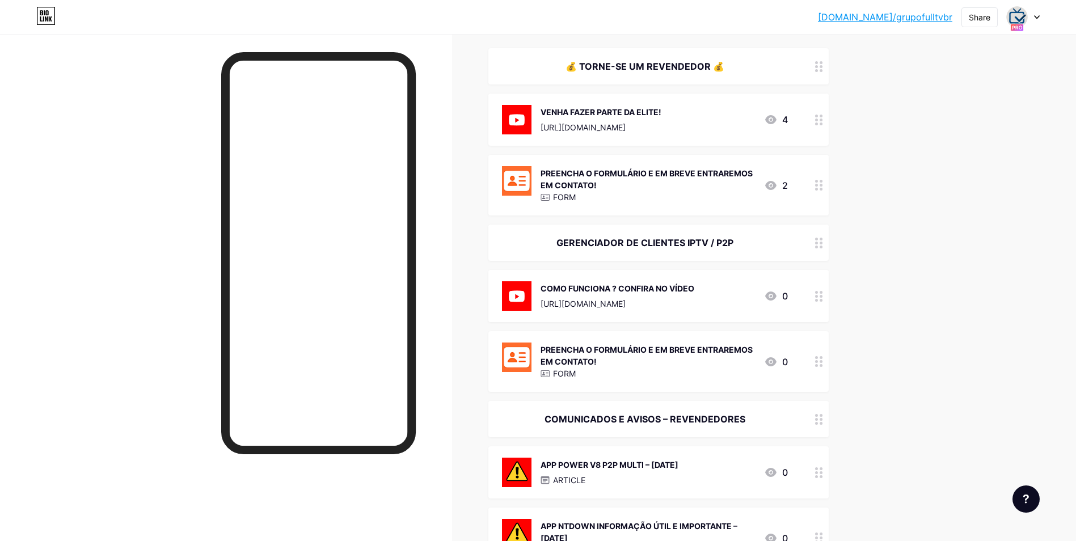
scroll to position [0, 0]
